Goal: Information Seeking & Learning: Learn about a topic

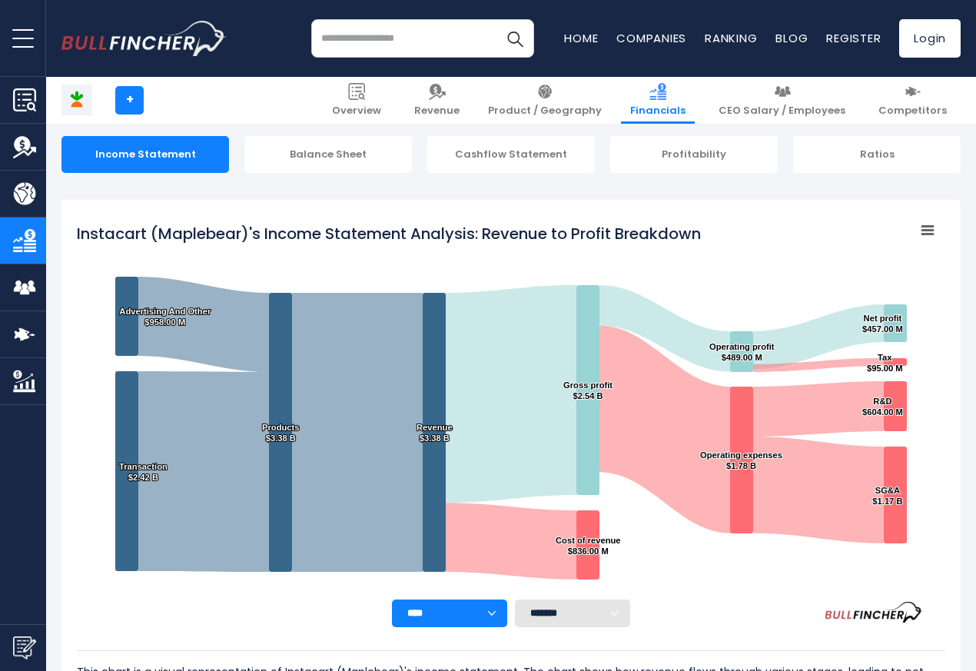
scroll to position [832, 0]
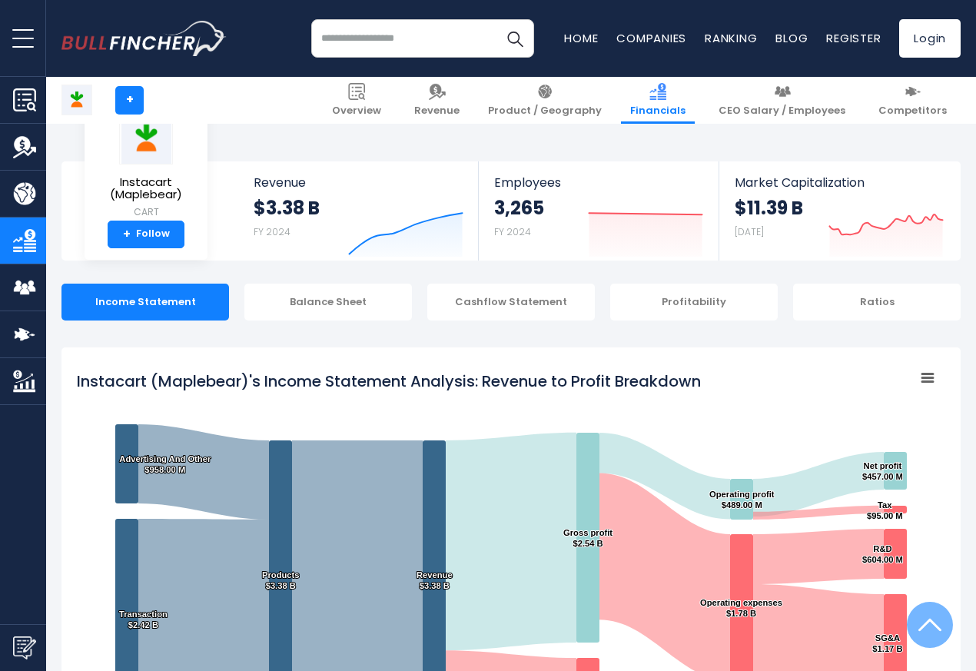
scroll to position [832, 0]
